Goal: Find specific page/section: Find specific page/section

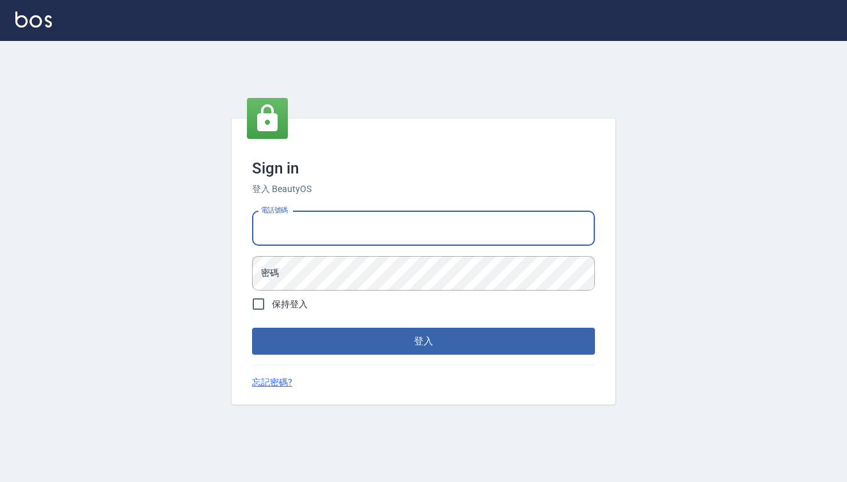
type input "0909291021"
click at [424, 341] on button "登入" at bounding box center [423, 341] width 343 height 27
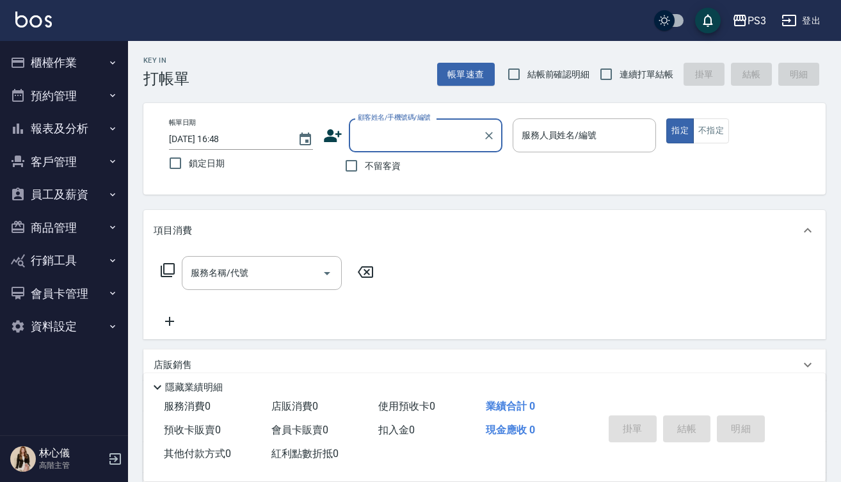
click at [65, 146] on button "客戶管理" at bounding box center [64, 161] width 118 height 33
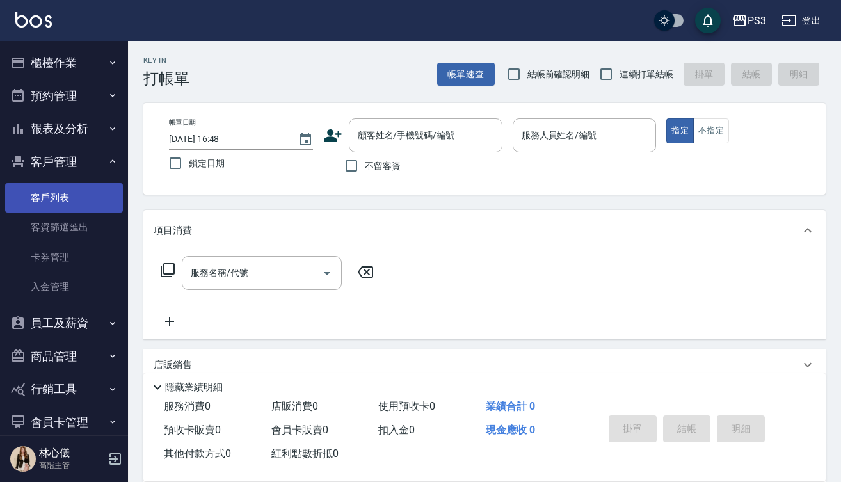
click at [61, 193] on link "客戶列表" at bounding box center [64, 197] width 118 height 29
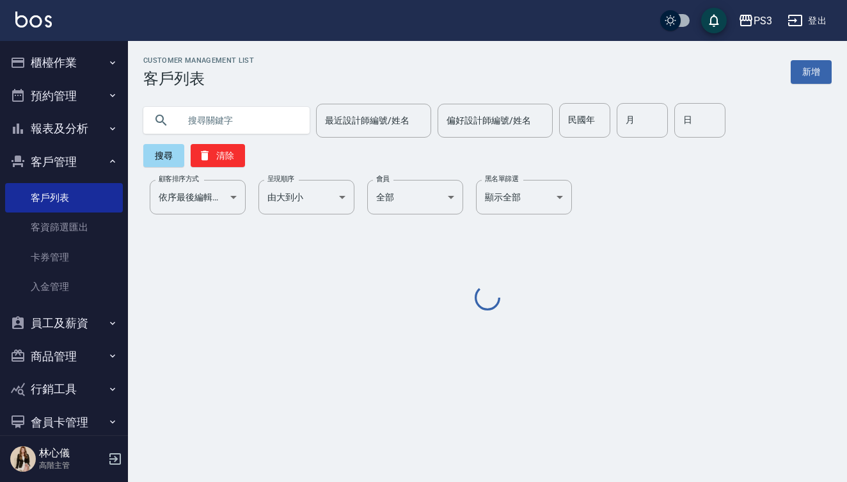
click at [279, 125] on input "text" at bounding box center [239, 120] width 120 height 35
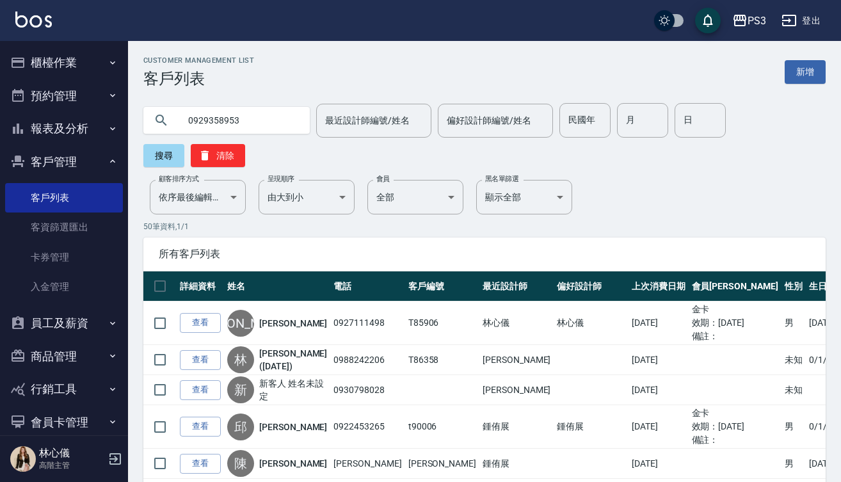
type input "0929358953"
